Goal: Information Seeking & Learning: Find specific page/section

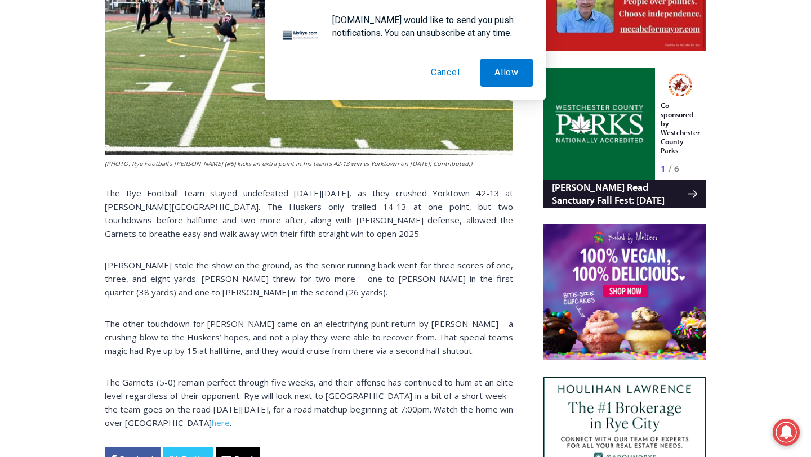
scroll to position [657, 0]
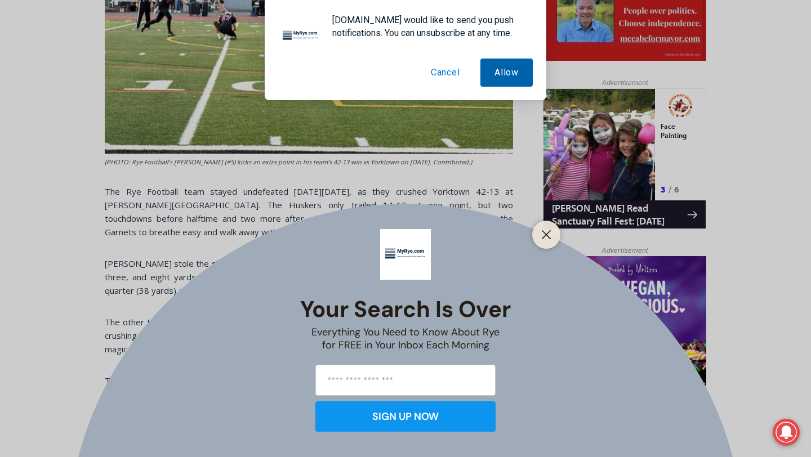
click at [504, 69] on button "Allow" at bounding box center [506, 73] width 52 height 28
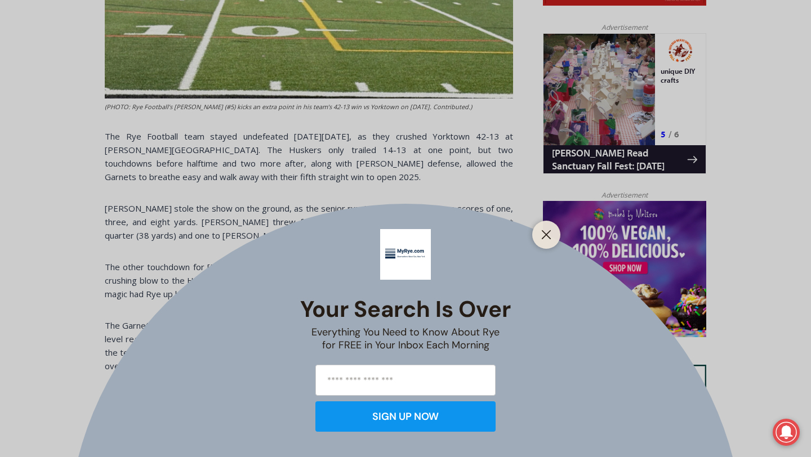
scroll to position [734, 0]
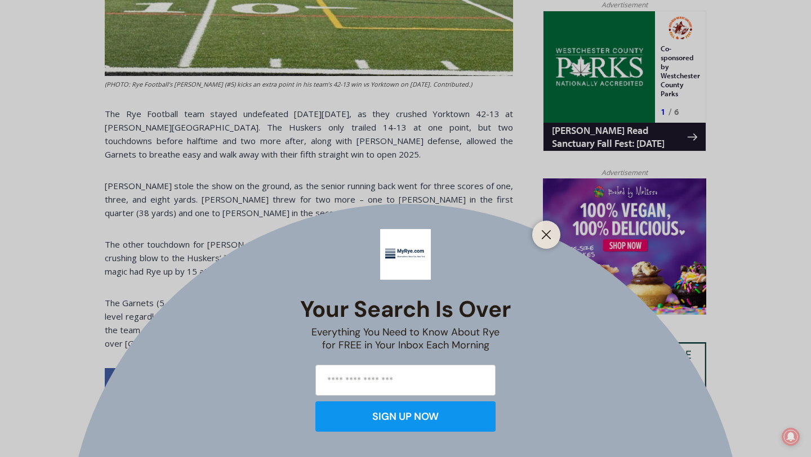
click at [398, 391] on input "email" at bounding box center [405, 380] width 180 height 31
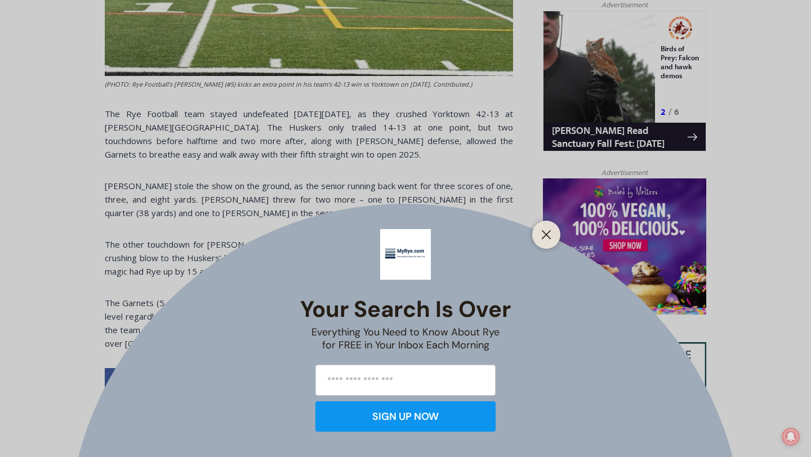
type input "**********"
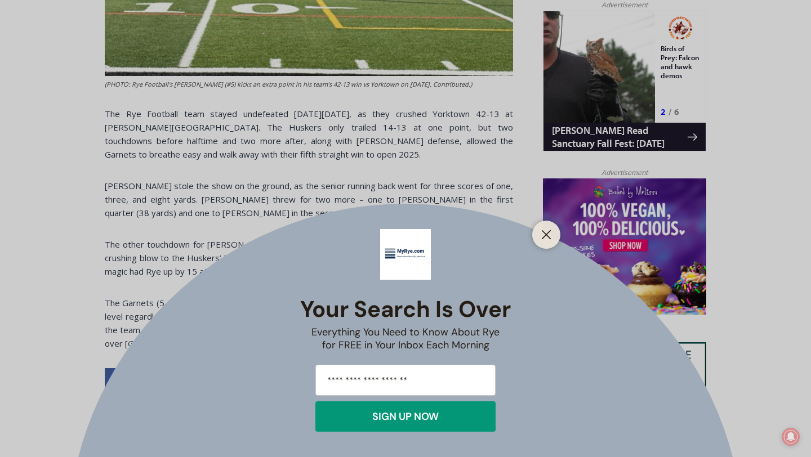
click at [401, 413] on div "SIGN UP NOW" at bounding box center [405, 417] width 66 height 10
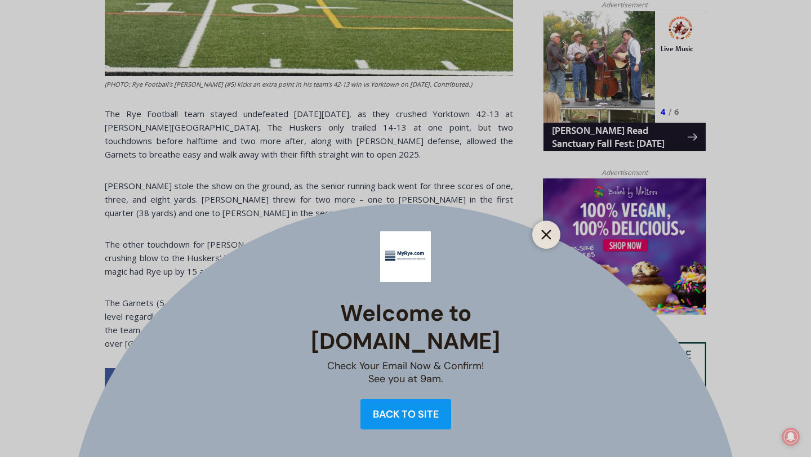
click at [546, 232] on icon "Close" at bounding box center [546, 235] width 10 height 10
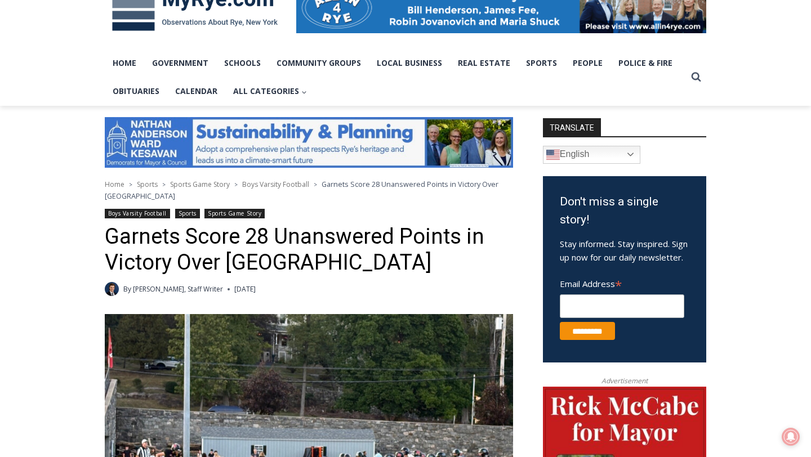
scroll to position [0, 0]
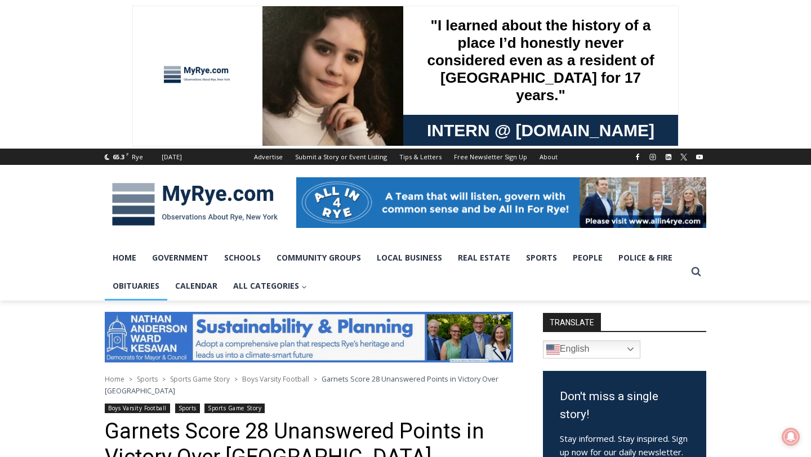
click at [127, 286] on link "Obituaries" at bounding box center [136, 286] width 63 height 28
